Goal: Transaction & Acquisition: Book appointment/travel/reservation

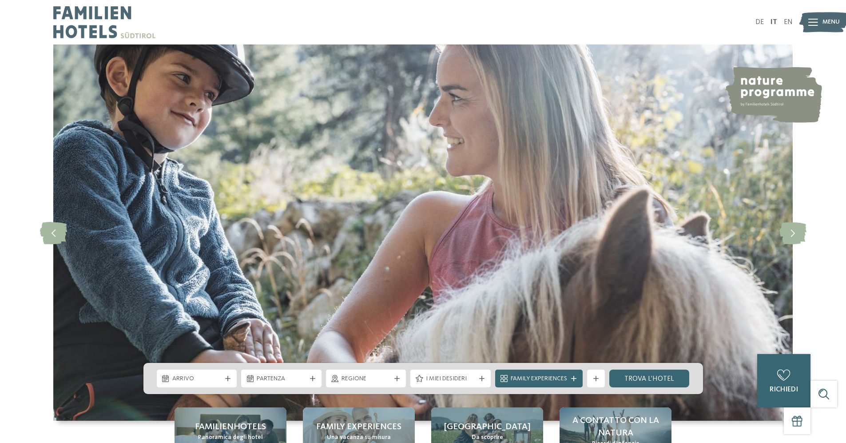
click at [834, 16] on div "Menu" at bounding box center [831, 22] width 17 height 22
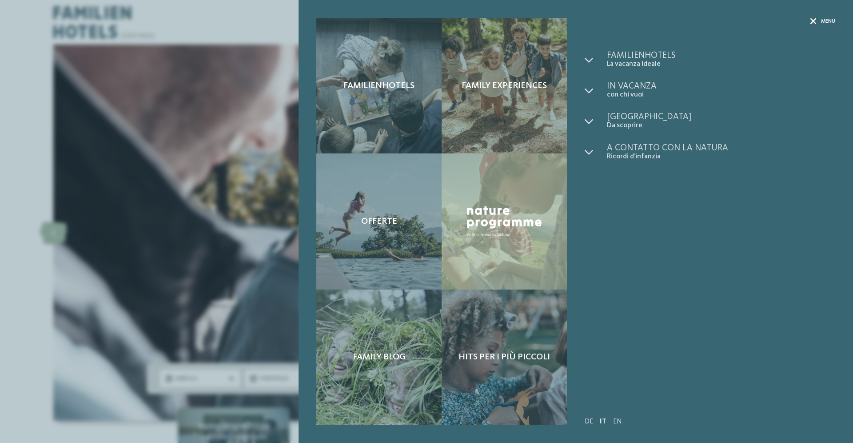
click at [833, 22] on span "Menu" at bounding box center [828, 22] width 14 height 8
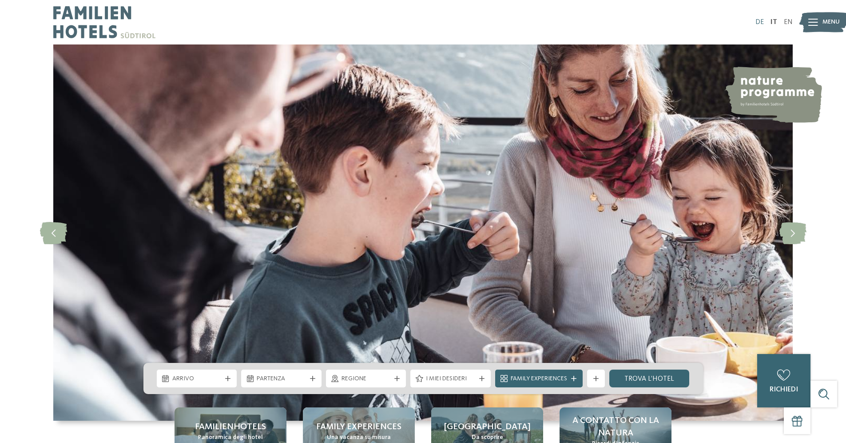
click at [759, 23] on link "DE" at bounding box center [760, 22] width 8 height 7
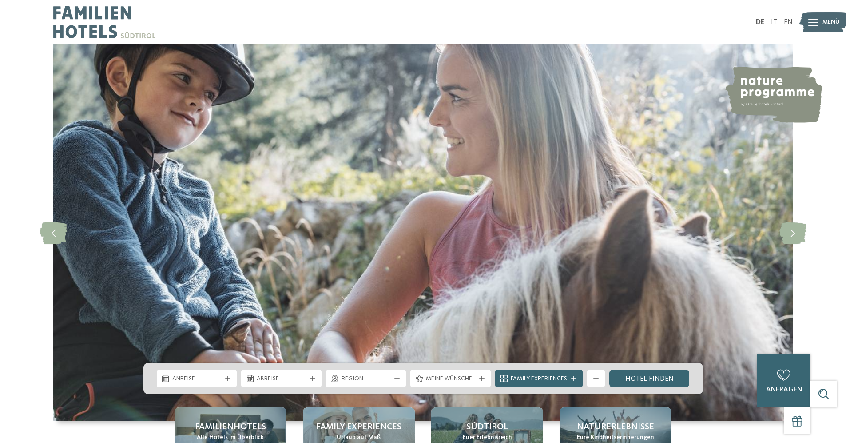
click at [825, 21] on span "Menü" at bounding box center [831, 22] width 17 height 9
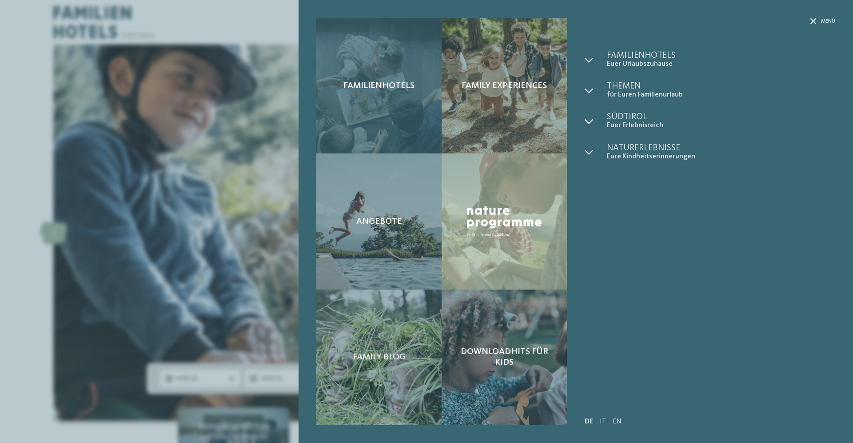
click at [386, 98] on div "Familienhotels" at bounding box center [378, 86] width 125 height 136
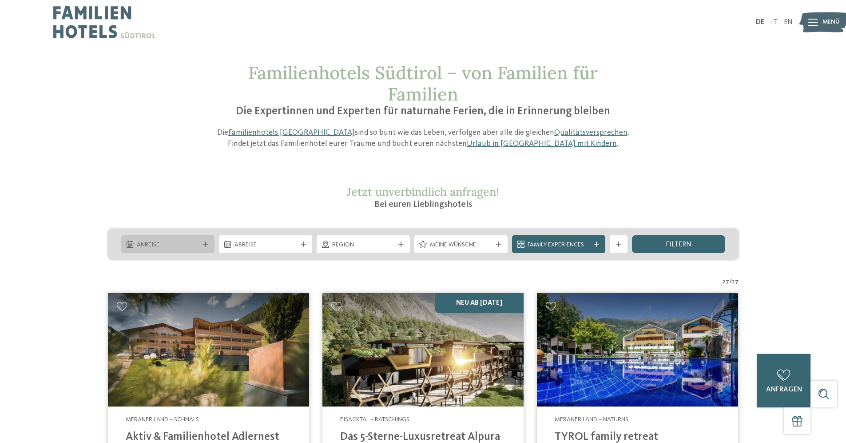
click at [187, 248] on span "Anreise" at bounding box center [168, 244] width 62 height 9
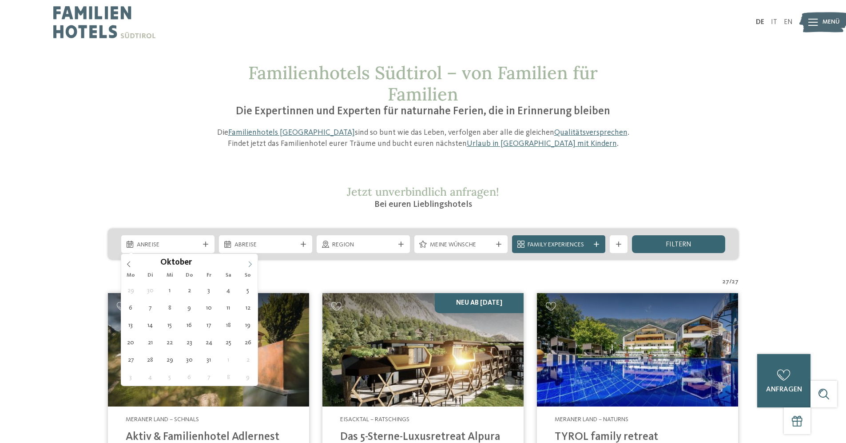
click at [251, 265] on icon at bounding box center [250, 264] width 6 height 6
click at [252, 265] on icon at bounding box center [250, 264] width 6 height 6
type div "14.11.2025"
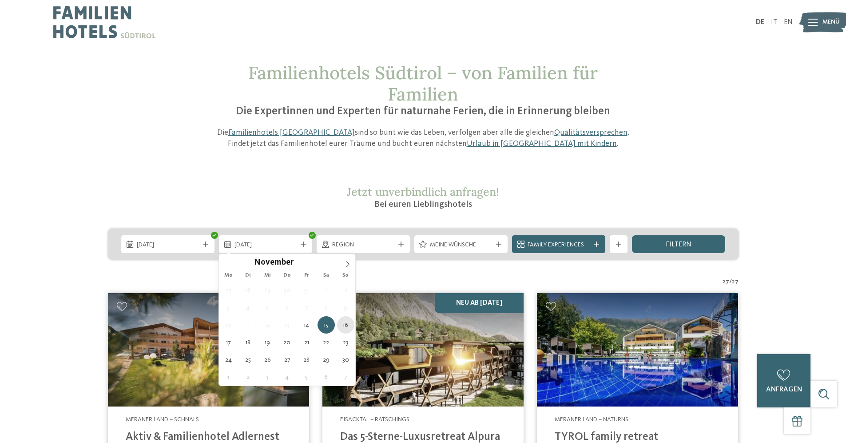
type div "16.11.2025"
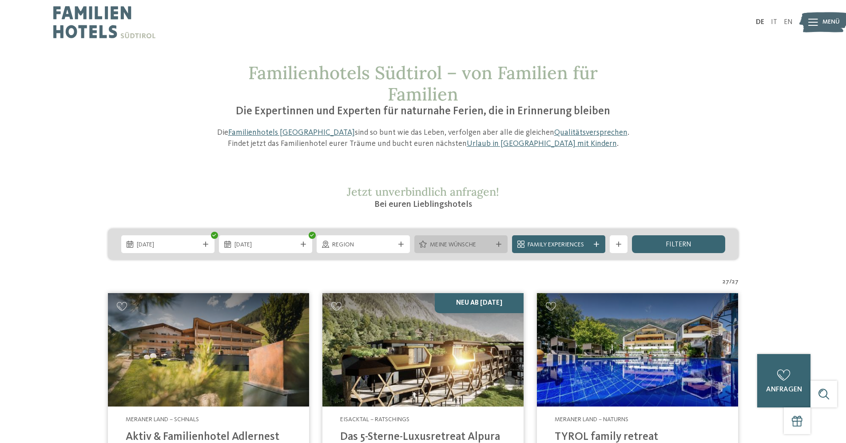
click at [502, 246] on div at bounding box center [499, 243] width 9 height 5
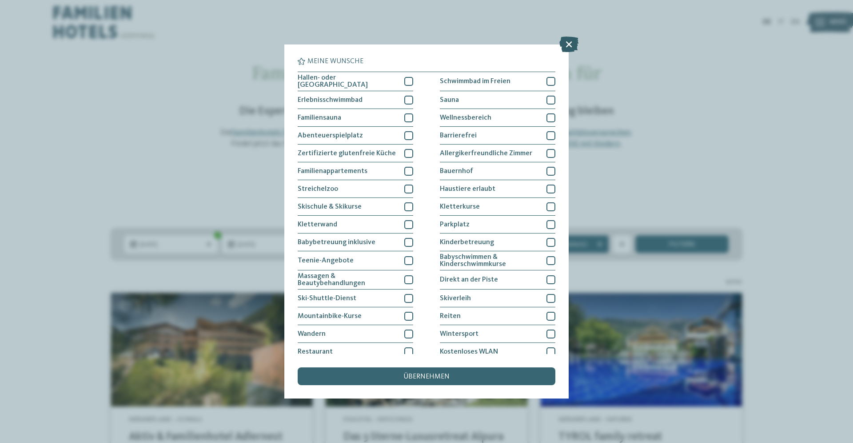
click at [567, 47] on icon at bounding box center [568, 44] width 19 height 16
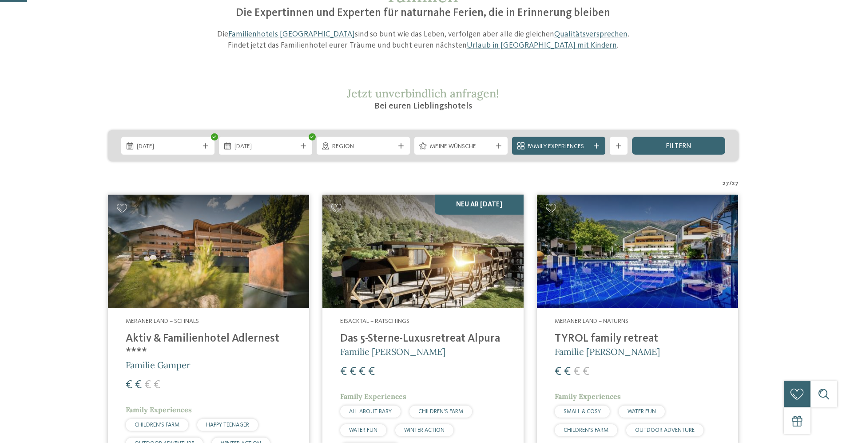
scroll to position [100, 0]
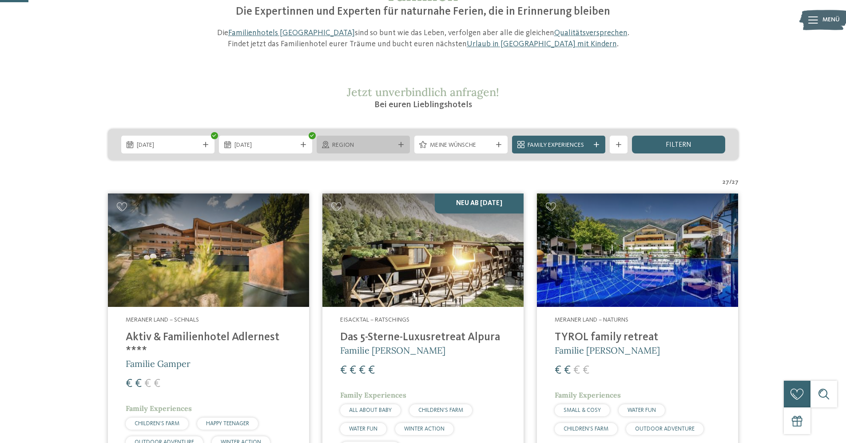
click at [400, 142] on icon at bounding box center [401, 144] width 5 height 5
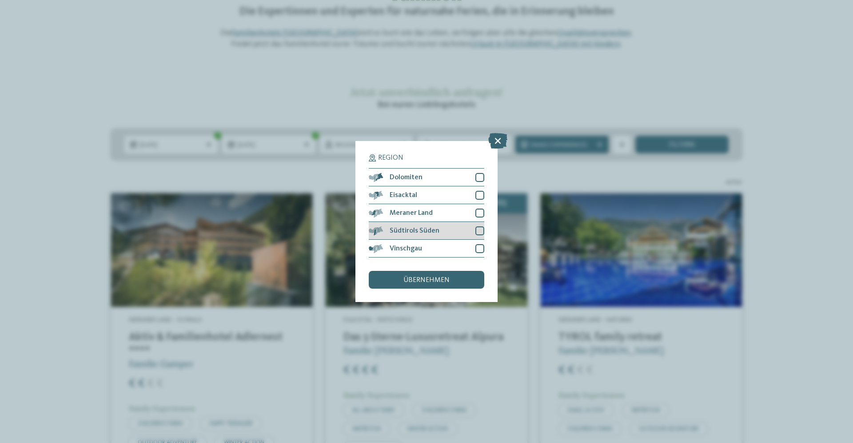
click at [480, 230] on div at bounding box center [479, 230] width 9 height 9
click at [480, 247] on div at bounding box center [479, 248] width 9 height 9
click at [424, 283] on span "übernehmen" at bounding box center [426, 279] width 46 height 7
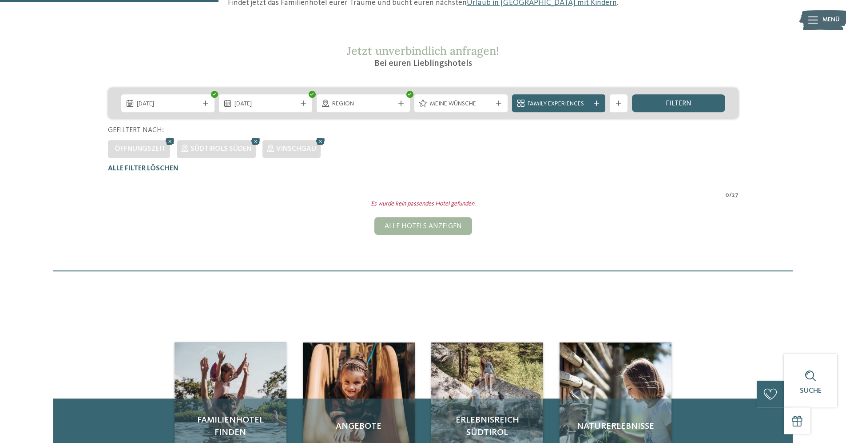
scroll to position [85, 0]
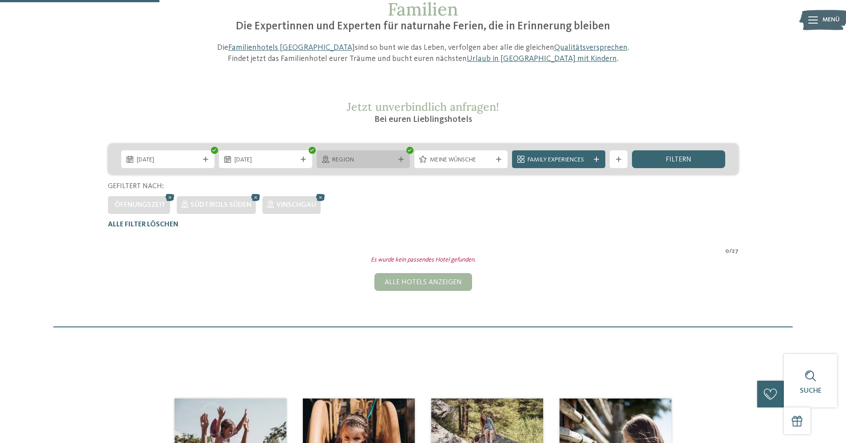
click at [395, 156] on div "Region" at bounding box center [363, 160] width 67 height 10
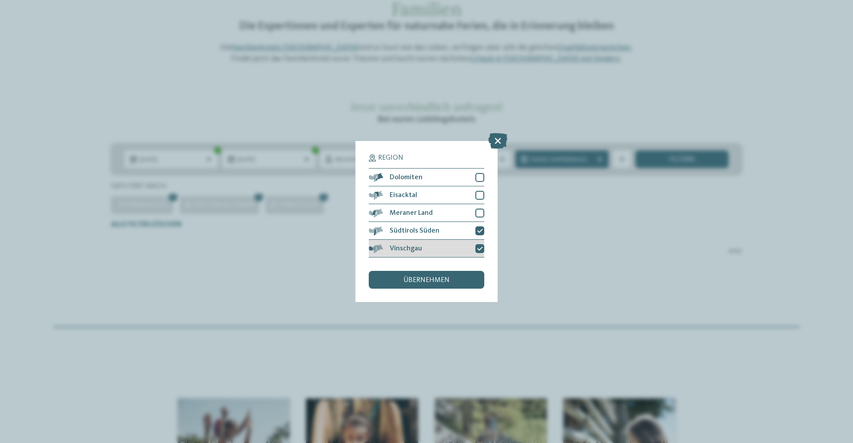
drag, startPoint x: 479, startPoint y: 231, endPoint x: 481, endPoint y: 244, distance: 13.5
click at [479, 231] on icon at bounding box center [480, 230] width 6 height 5
click at [480, 249] on icon at bounding box center [480, 248] width 6 height 5
click at [500, 139] on icon at bounding box center [497, 141] width 19 height 16
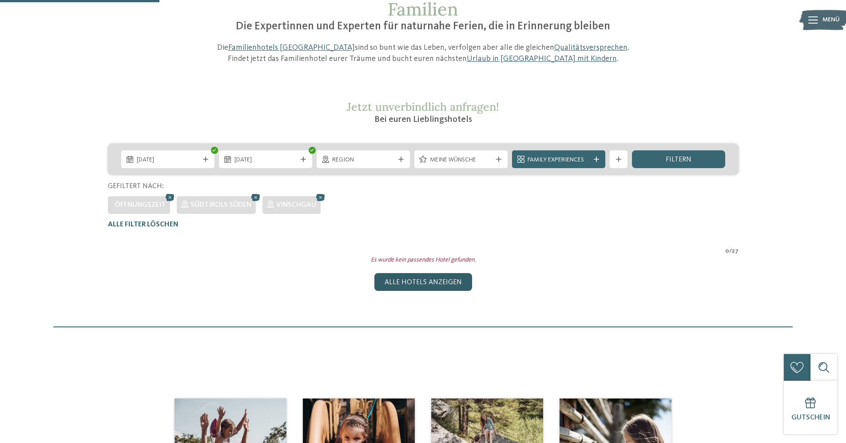
click at [434, 279] on div "Alle Hotels anzeigen" at bounding box center [424, 282] width 98 height 18
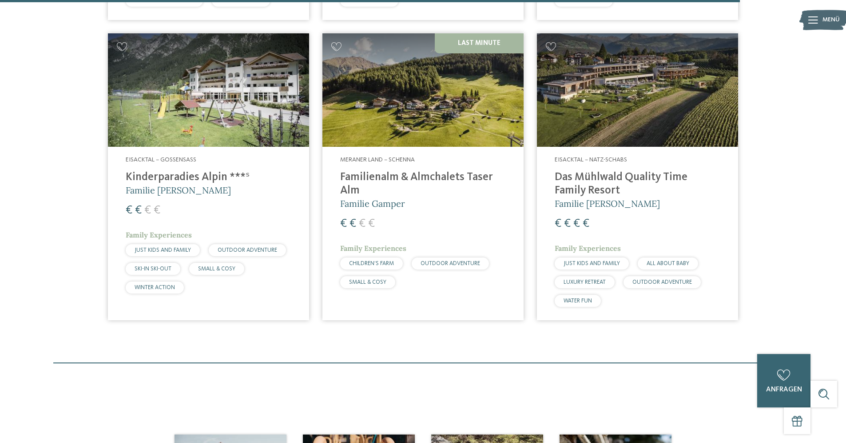
scroll to position [2861, 0]
